Goal: Connect with others: Connect with others

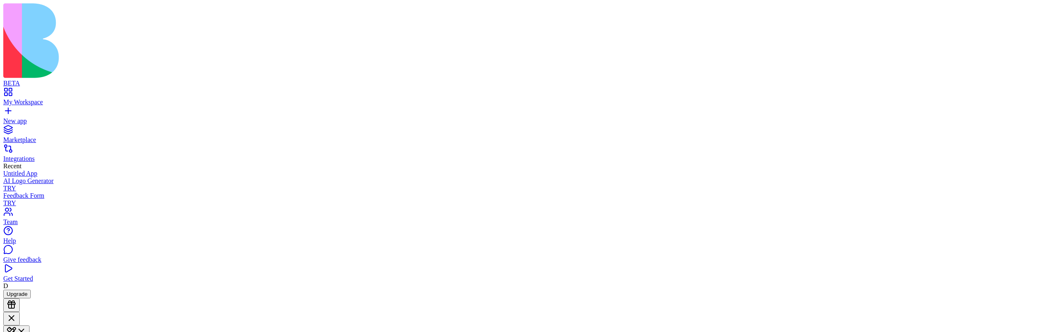
scroll to position [242, 0]
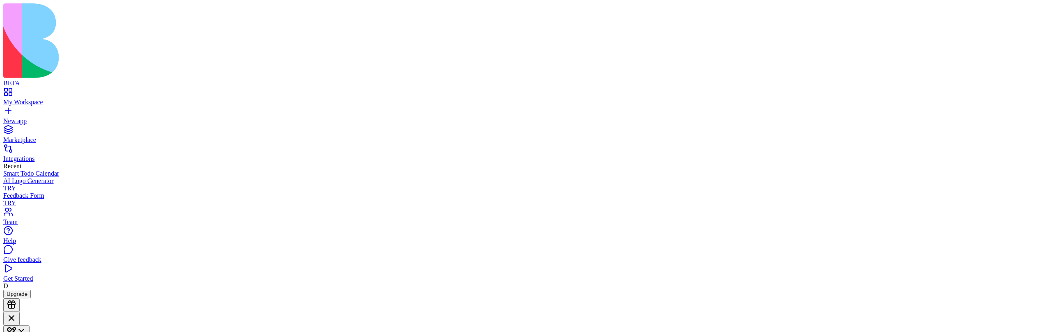
scroll to position [866, 0]
